Goal: Obtain resource: Obtain resource

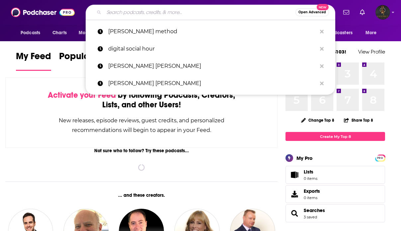
click at [143, 16] on input "Search podcasts, credits, & more..." at bounding box center [200, 12] width 192 height 11
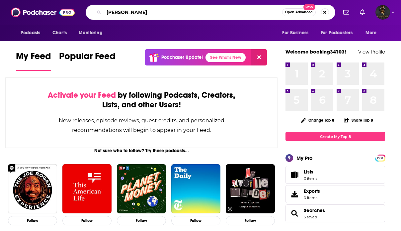
drag, startPoint x: 117, startPoint y: 15, endPoint x: 84, endPoint y: 5, distance: 34.2
click at [84, 5] on div "[PERSON_NAME] Open Advanced New" at bounding box center [210, 12] width 254 height 15
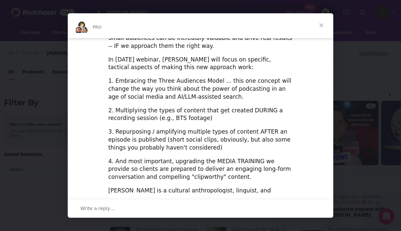
scroll to position [256, 0]
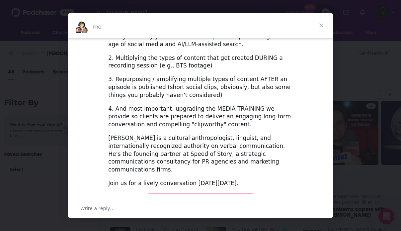
click at [323, 25] on span "Close" at bounding box center [321, 25] width 24 height 24
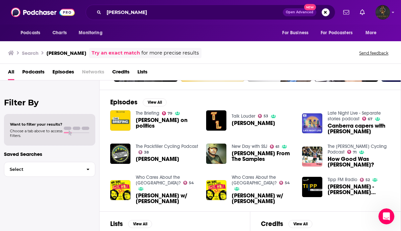
scroll to position [0, 0]
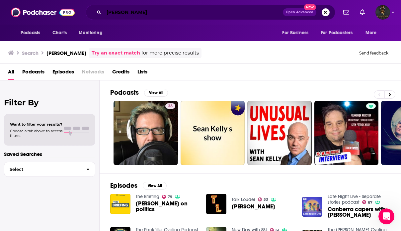
click at [155, 11] on input "[PERSON_NAME]" at bounding box center [193, 12] width 179 height 11
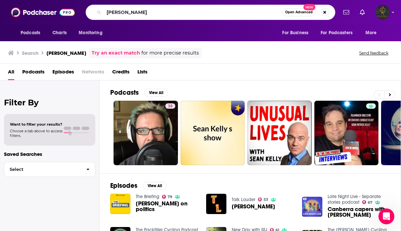
click at [34, 70] on span "Podcasts" at bounding box center [33, 73] width 22 height 14
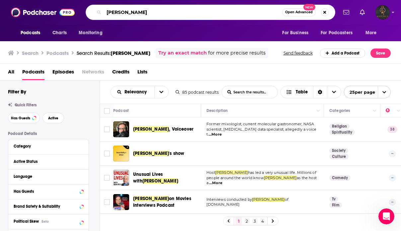
drag, startPoint x: 135, startPoint y: 14, endPoint x: 97, endPoint y: 10, distance: 38.0
click at [97, 10] on div "[PERSON_NAME] Open Advanced New" at bounding box center [211, 12] width 250 height 15
type input "[PERSON_NAME] method"
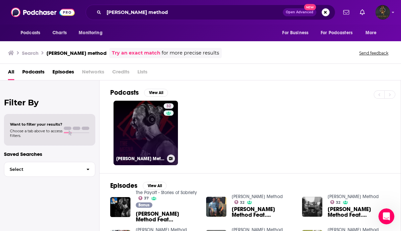
click at [159, 135] on link "32 [PERSON_NAME] Method" at bounding box center [146, 133] width 64 height 64
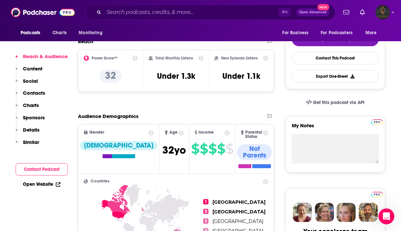
scroll to position [154, 0]
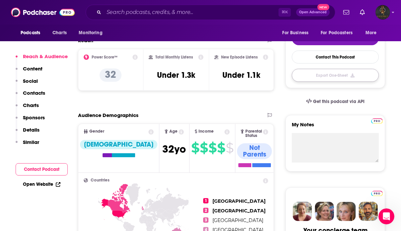
click at [318, 76] on button "Export One-Sheet" at bounding box center [335, 75] width 87 height 13
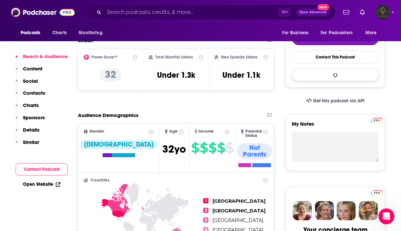
scroll to position [0, 0]
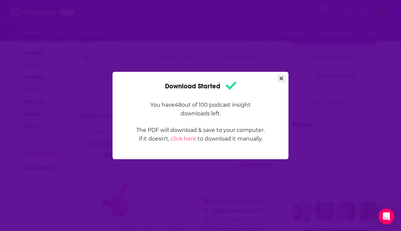
click at [282, 78] on icon "Close" at bounding box center [281, 78] width 4 height 5
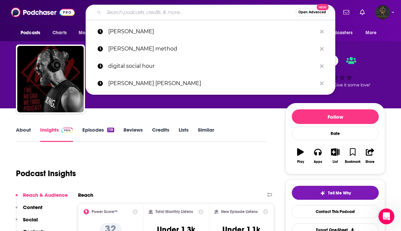
click at [145, 11] on input "Search podcasts, credits, & more..." at bounding box center [200, 12] width 192 height 11
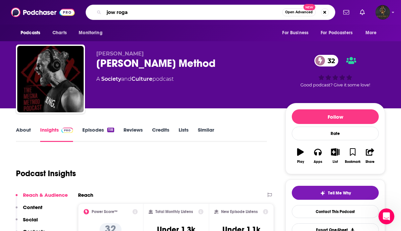
type input "[PERSON_NAME]"
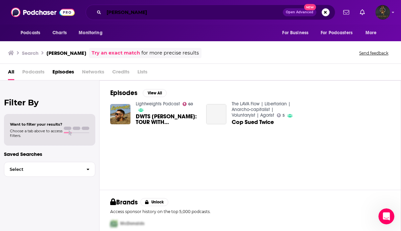
click at [115, 14] on input "[PERSON_NAME]" at bounding box center [193, 12] width 179 height 11
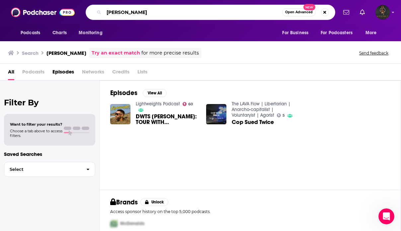
type input "[PERSON_NAME]"
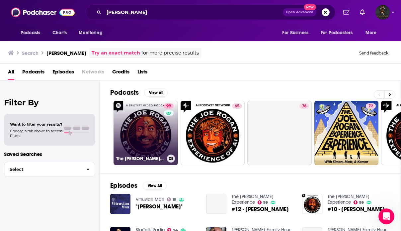
click at [159, 138] on link "99 The [PERSON_NAME] Experience" at bounding box center [146, 133] width 64 height 64
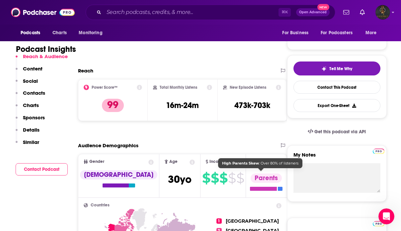
scroll to position [128, 0]
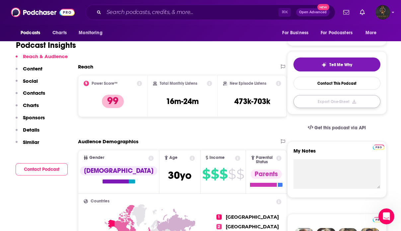
click at [343, 102] on button "Export One-Sheet" at bounding box center [336, 101] width 87 height 13
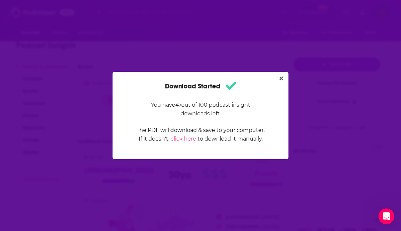
scroll to position [0, 0]
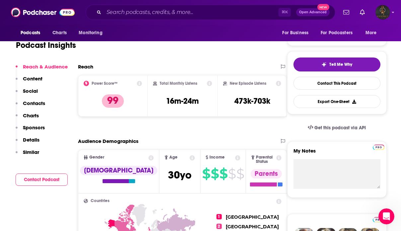
click at [157, 194] on div "Download Started You have 47 out of 100 podcast insight downloads left. The PDF…" at bounding box center [200, 115] width 401 height 231
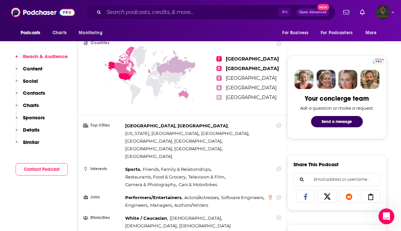
scroll to position [288, 0]
